Goal: Find specific page/section: Find specific page/section

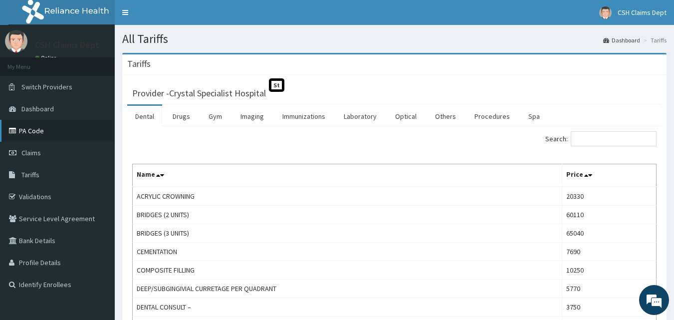
click at [30, 133] on link "PA Code" at bounding box center [57, 131] width 115 height 22
click at [183, 118] on link "Drugs" at bounding box center [181, 116] width 33 height 21
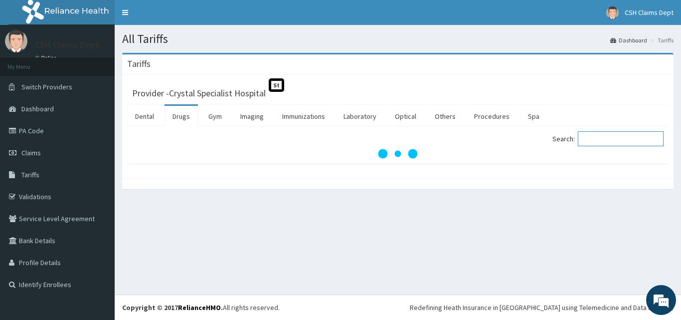
click at [609, 139] on input "Search:" at bounding box center [621, 138] width 86 height 15
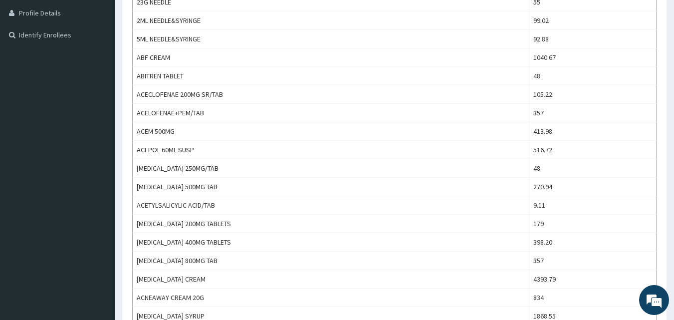
scroll to position [48, 0]
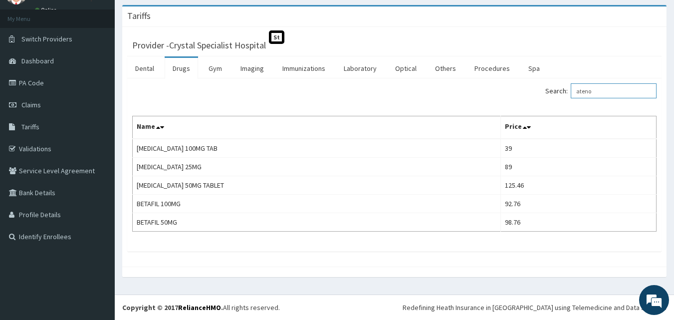
click at [621, 93] on input "ateno" at bounding box center [614, 90] width 86 height 15
click at [620, 93] on input "ateno" at bounding box center [614, 90] width 86 height 15
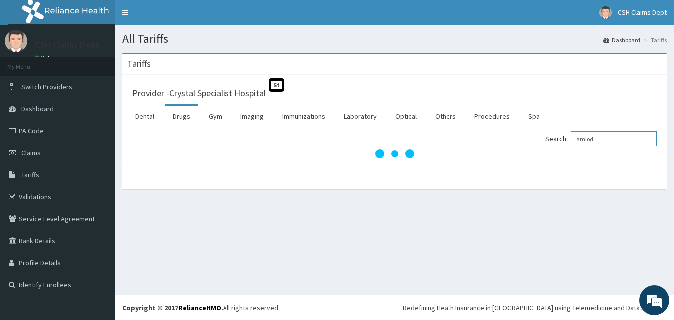
scroll to position [0, 0]
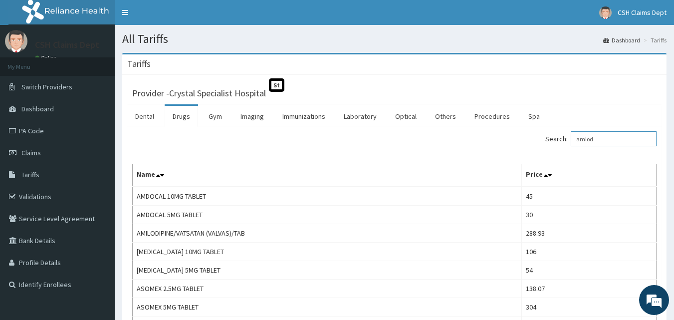
click at [607, 136] on input "amlod" at bounding box center [614, 138] width 86 height 15
click at [607, 137] on input "amlod" at bounding box center [614, 138] width 86 height 15
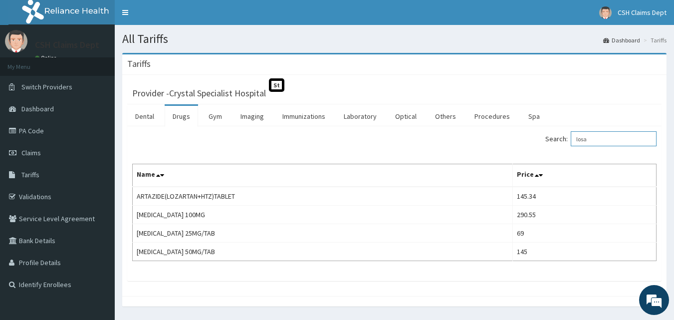
click at [593, 141] on input "losa" at bounding box center [614, 138] width 86 height 15
click at [598, 139] on input "losa" at bounding box center [614, 138] width 86 height 15
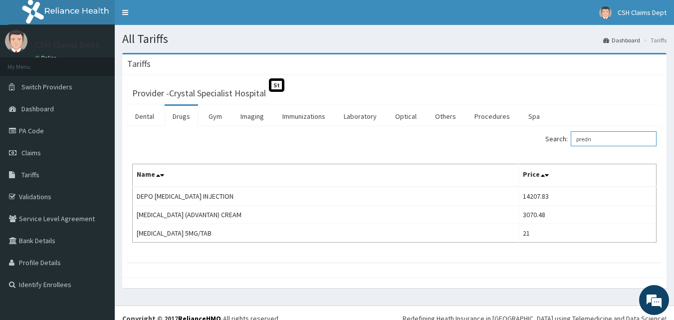
type input "predn"
click at [121, 141] on div "Tariffs Provider - Crystal Specialist Hospital St Dental Drugs Gym Imaging Immu…" at bounding box center [394, 175] width 559 height 245
click at [480, 116] on link "Procedures" at bounding box center [491, 116] width 51 height 21
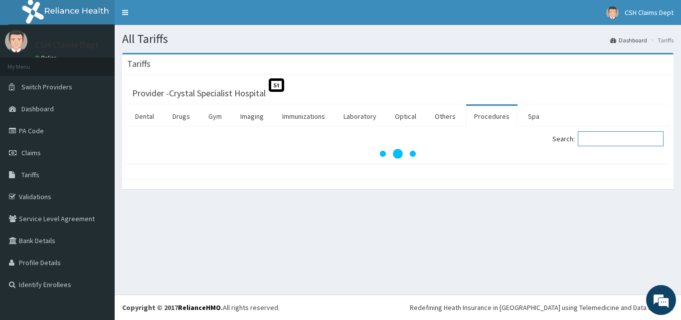
click at [604, 139] on input "Search:" at bounding box center [621, 138] width 86 height 15
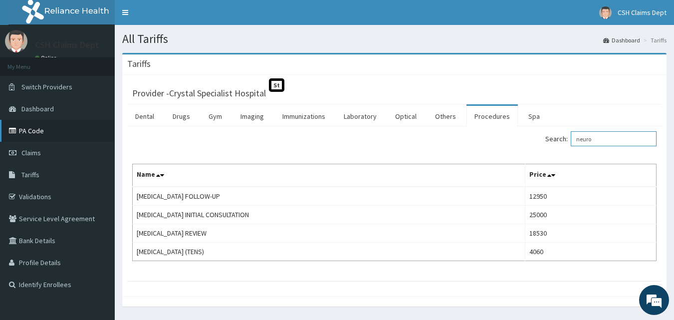
type input "neuro"
click at [30, 133] on link "PA Code" at bounding box center [57, 131] width 115 height 22
